Goal: Information Seeking & Learning: Learn about a topic

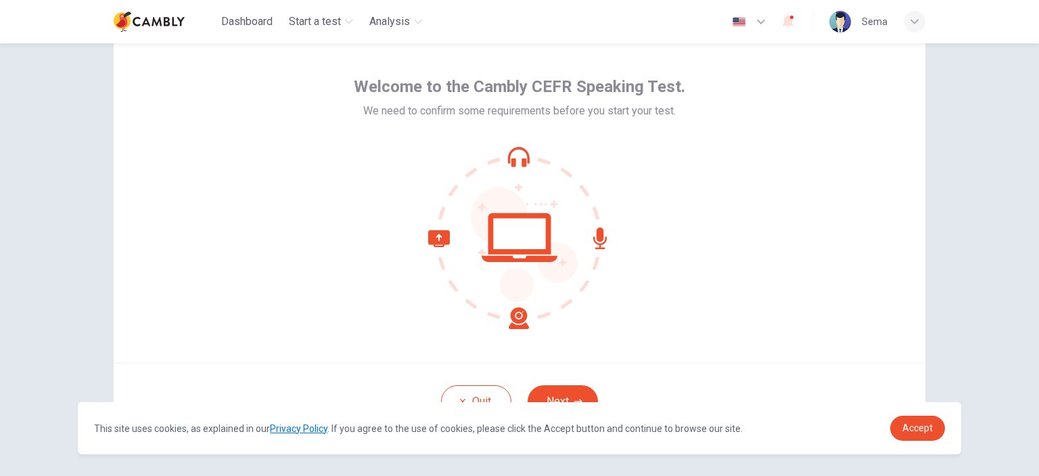
scroll to position [68, 0]
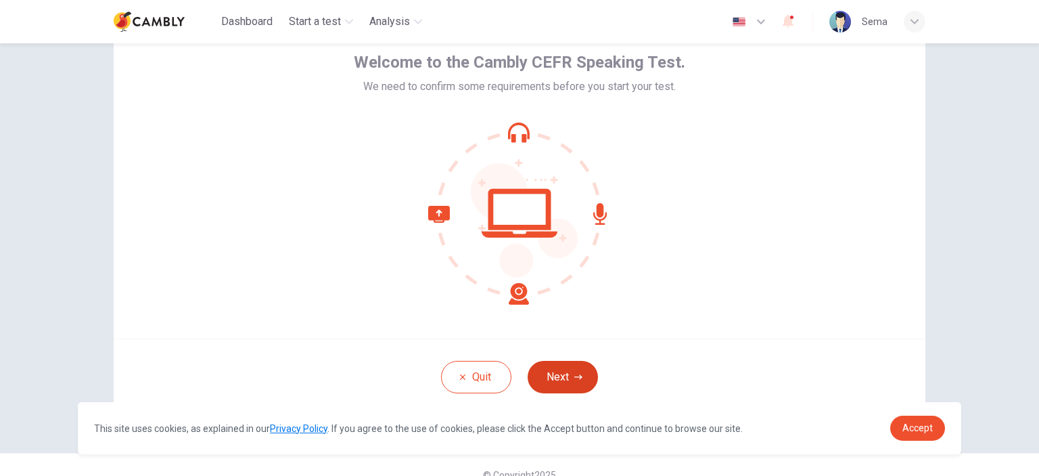
click at [550, 376] on button "Next" at bounding box center [563, 377] width 70 height 32
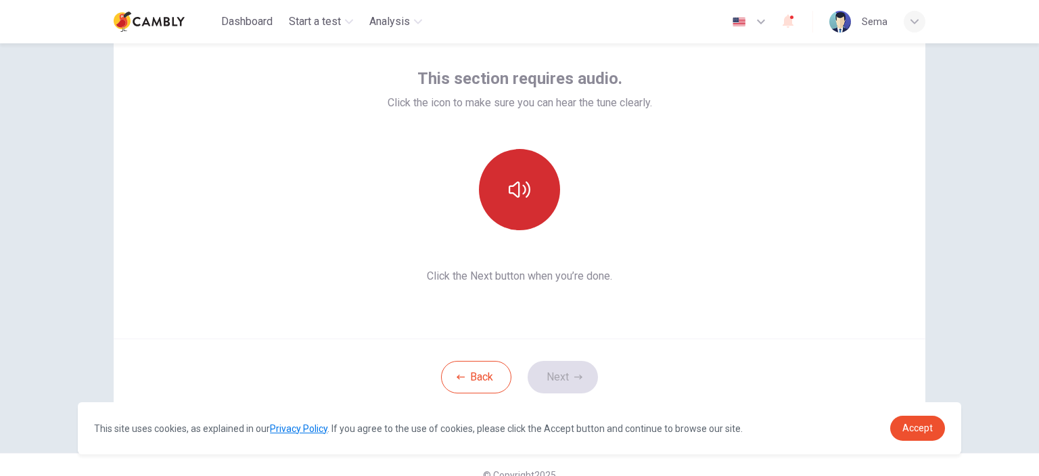
click at [527, 189] on button "button" at bounding box center [519, 189] width 81 height 81
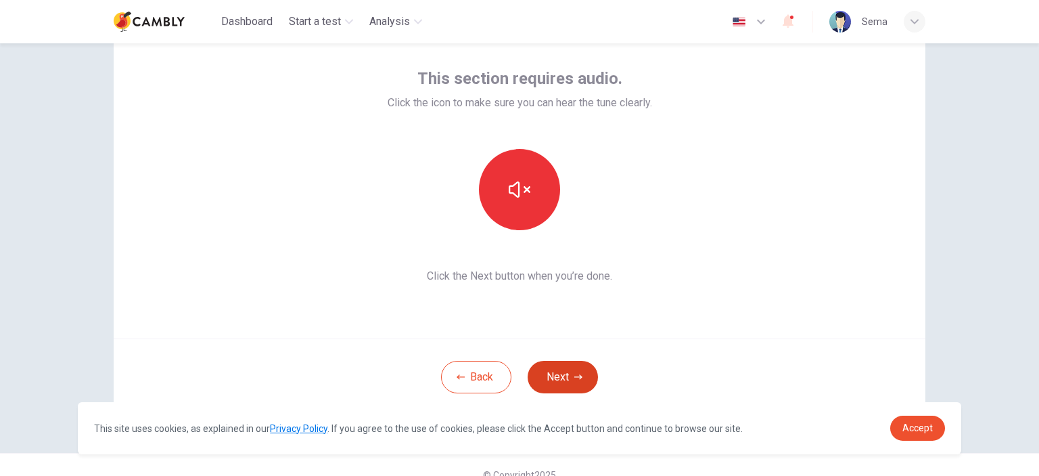
click at [558, 376] on button "Next" at bounding box center [563, 377] width 70 height 32
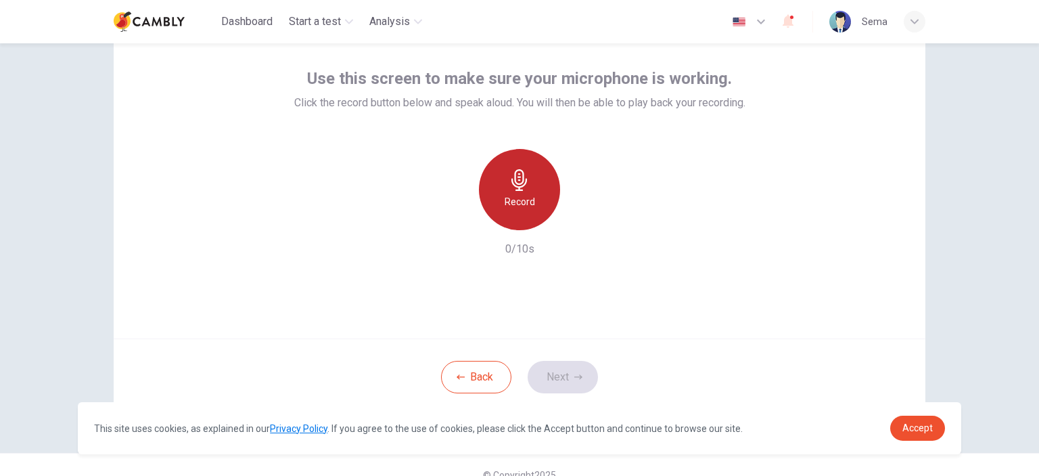
click at [514, 185] on icon "button" at bounding box center [520, 180] width 22 height 22
click at [522, 202] on h6 "Stop" at bounding box center [520, 202] width 20 height 16
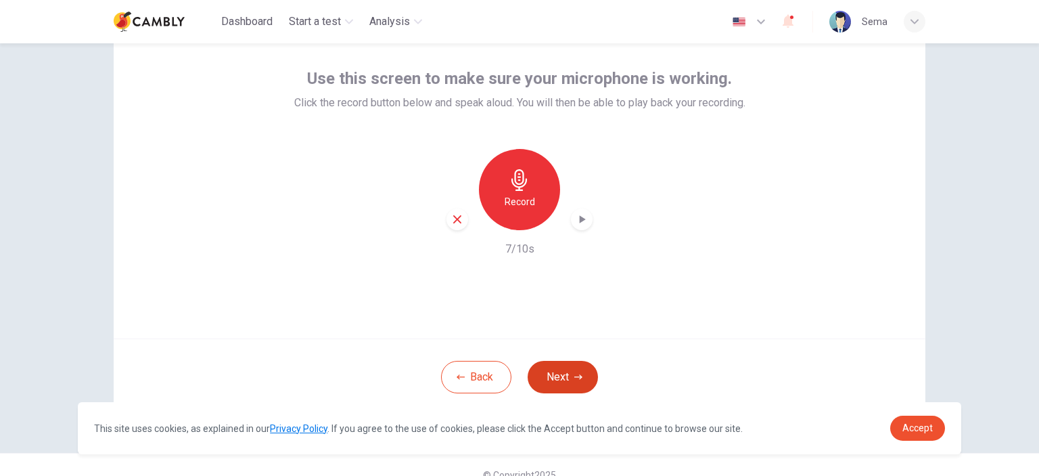
click at [565, 379] on button "Next" at bounding box center [563, 377] width 70 height 32
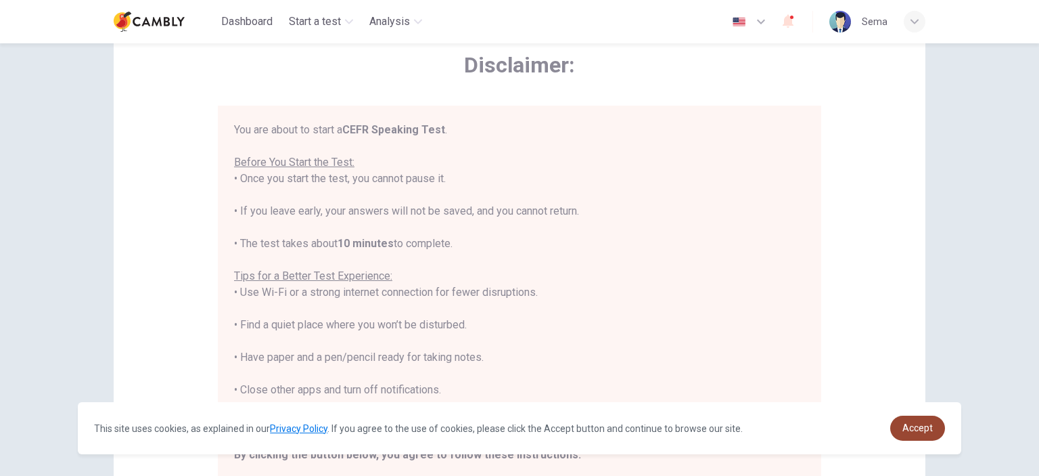
click at [910, 430] on span "Accept" at bounding box center [918, 427] width 30 height 11
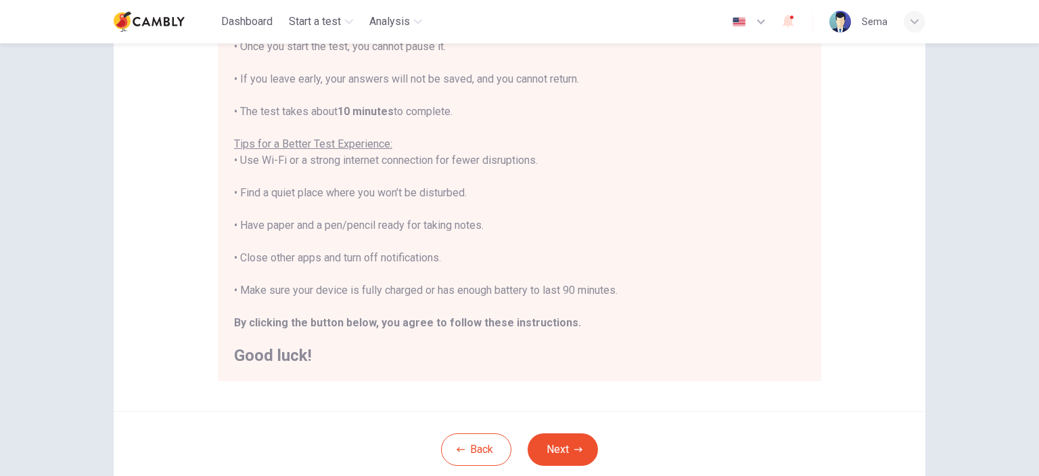
scroll to position [276, 0]
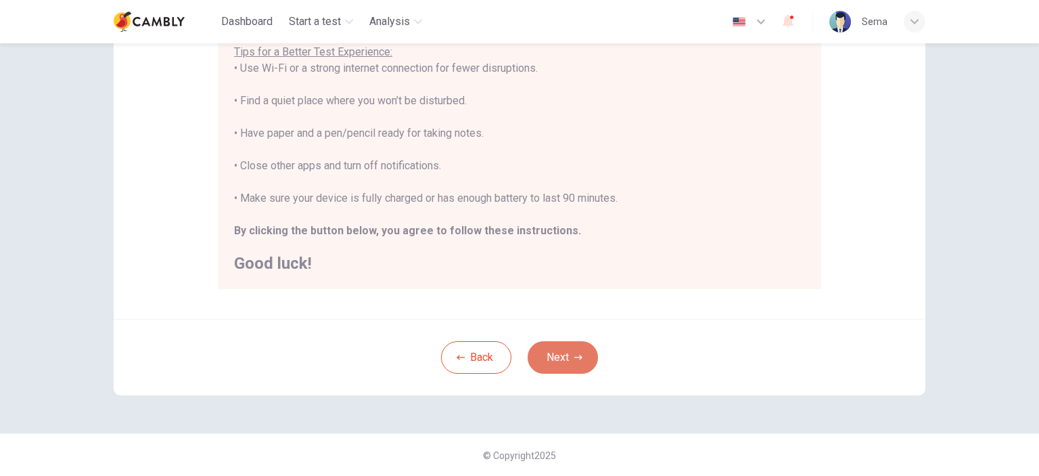
click at [550, 359] on button "Next" at bounding box center [563, 357] width 70 height 32
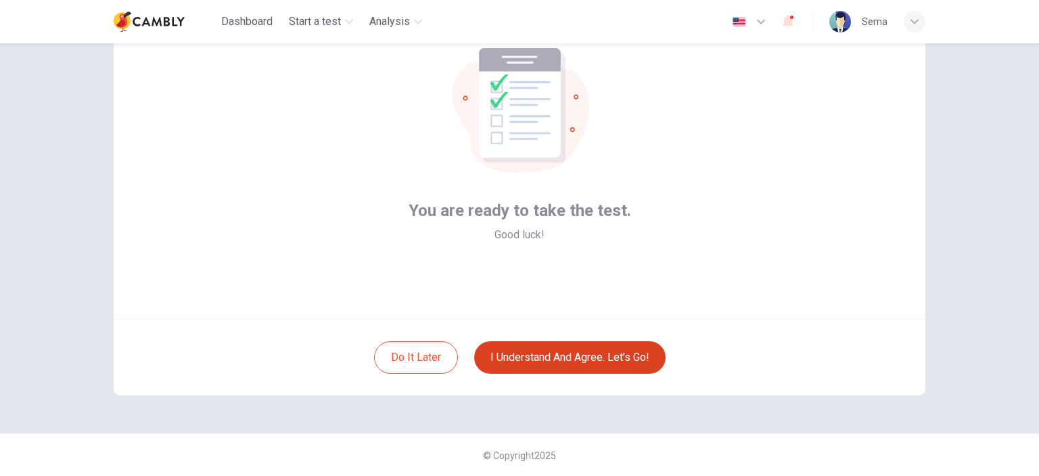
click at [591, 361] on button "I understand and agree. Let’s go!" at bounding box center [570, 357] width 192 height 32
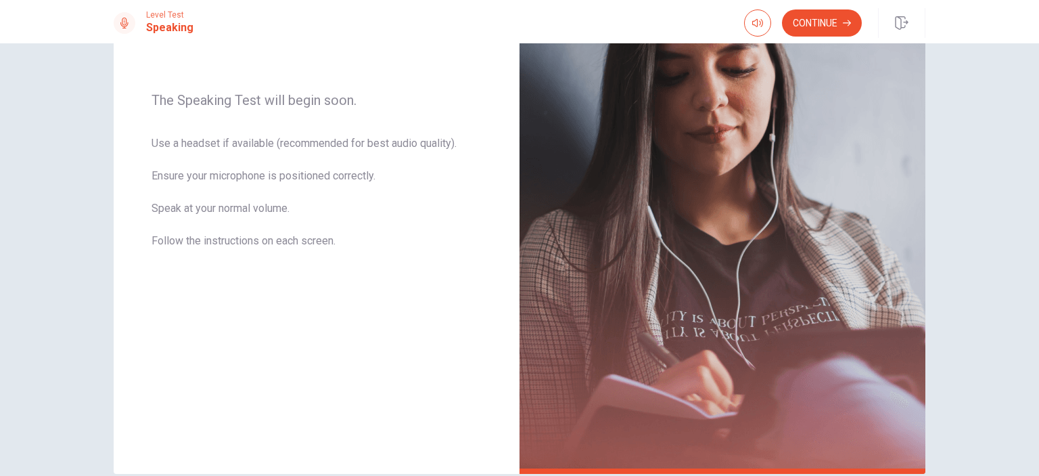
scroll to position [119, 0]
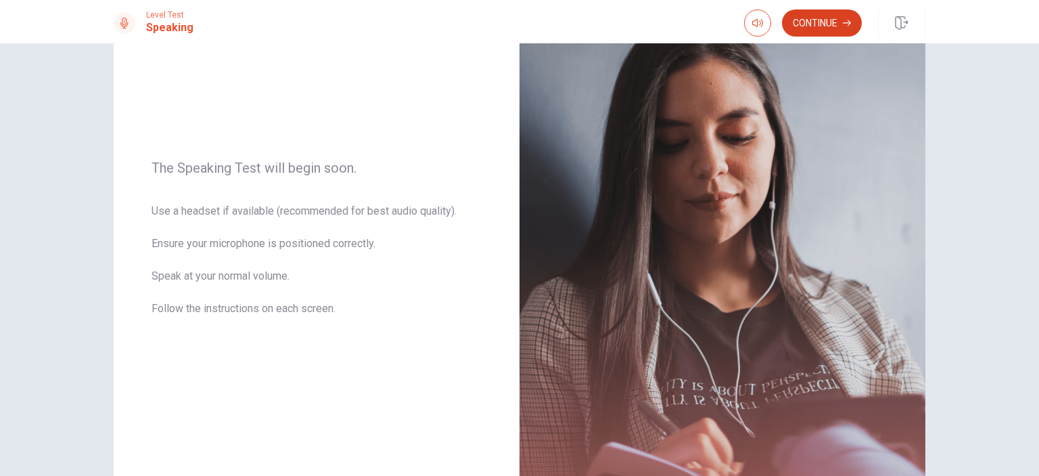
click at [809, 24] on button "Continue" at bounding box center [822, 22] width 80 height 27
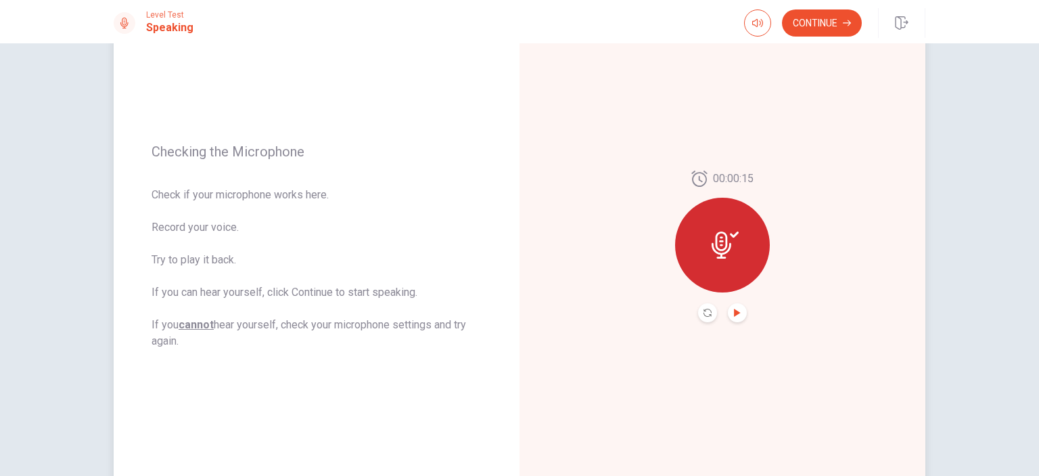
click at [734, 313] on icon "Play Audio" at bounding box center [737, 313] width 6 height 8
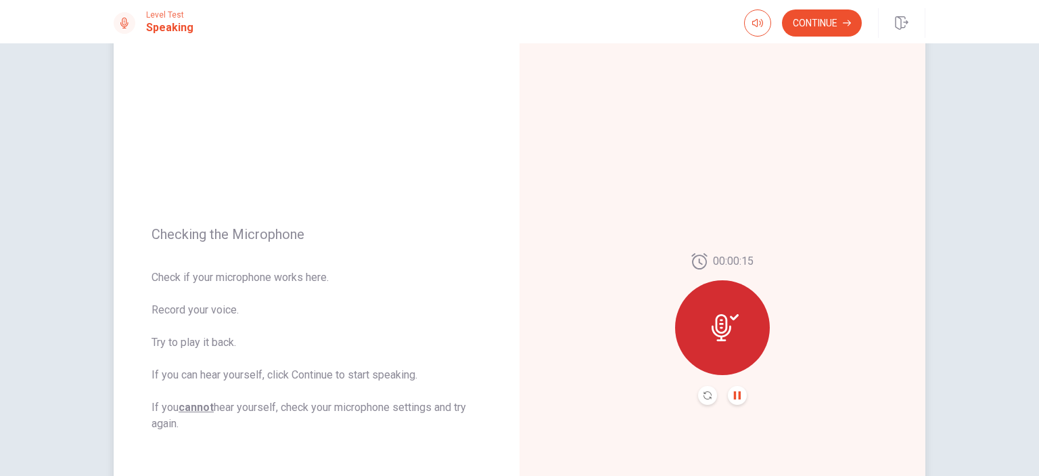
scroll to position [68, 0]
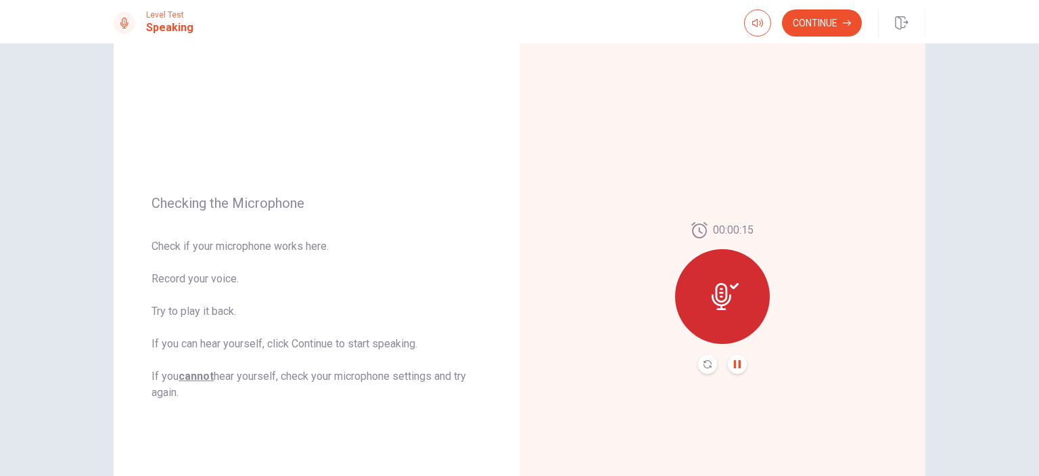
click at [719, 296] on icon at bounding box center [722, 296] width 20 height 27
click at [831, 26] on button "Continue" at bounding box center [822, 22] width 80 height 27
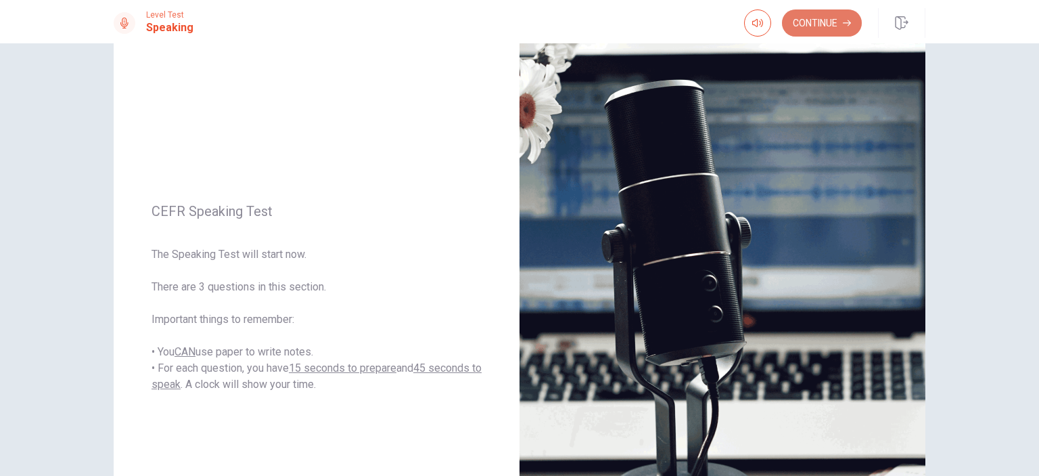
click at [826, 21] on button "Continue" at bounding box center [822, 22] width 80 height 27
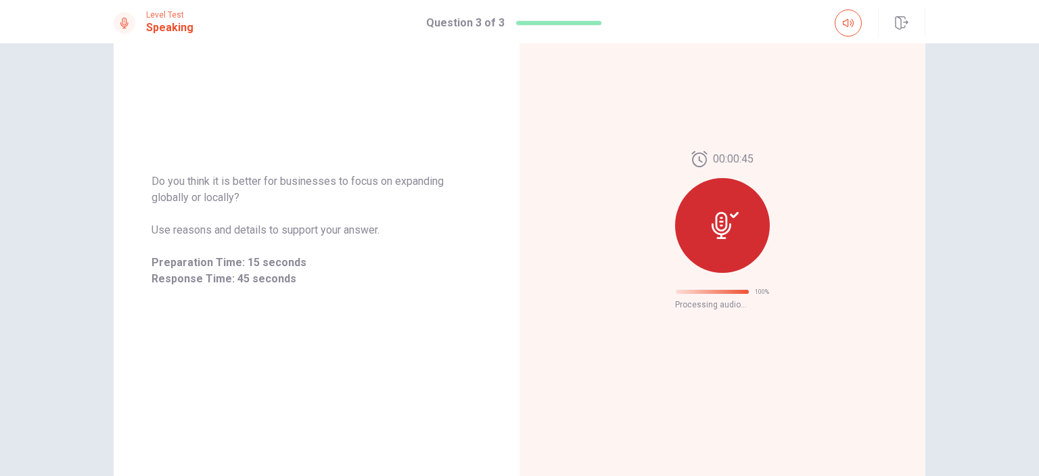
scroll to position [16, 0]
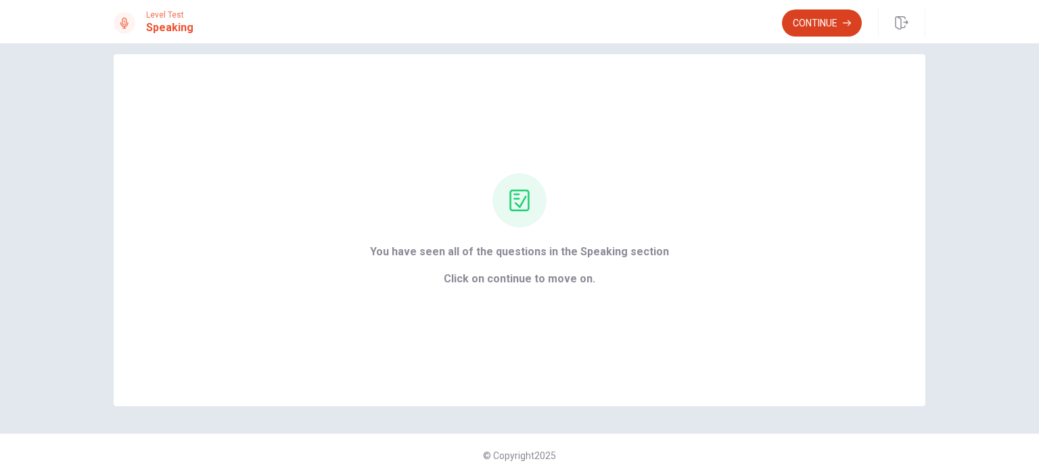
click at [821, 24] on button "Continue" at bounding box center [822, 22] width 80 height 27
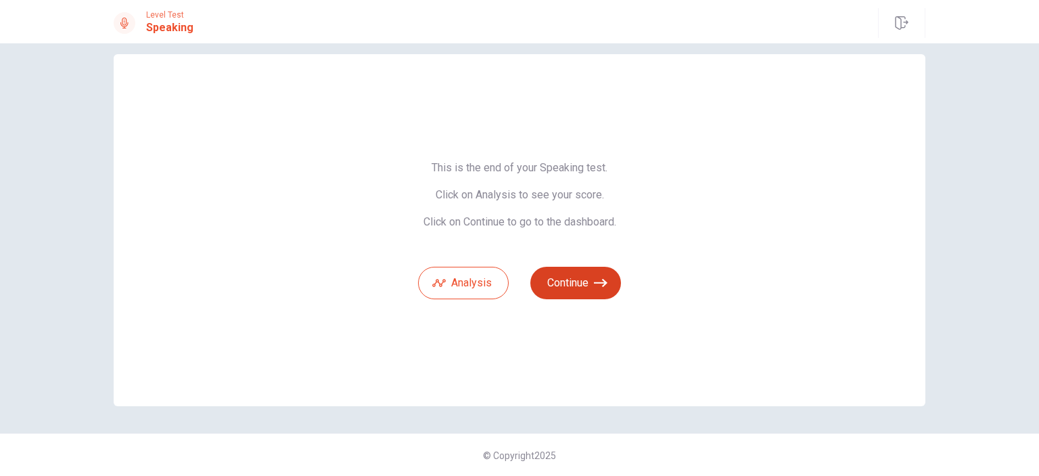
click at [573, 284] on button "Continue" at bounding box center [576, 283] width 91 height 32
